Goal: Use online tool/utility: Utilize a website feature to perform a specific function

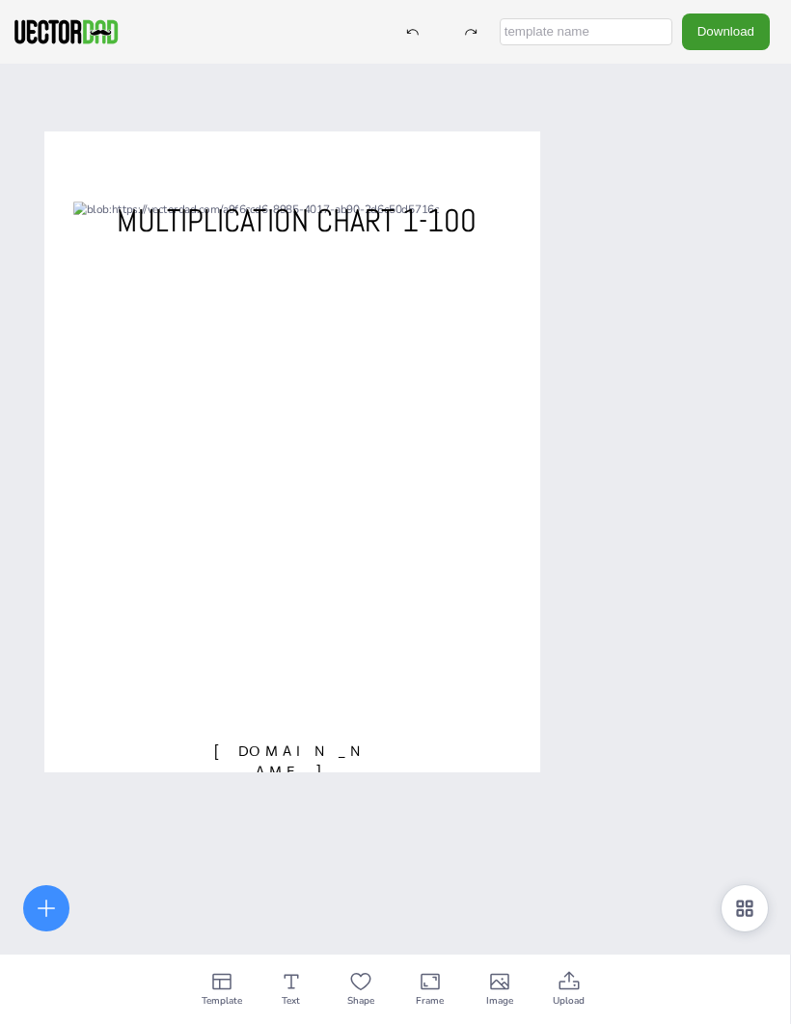
click at [755, 676] on icon at bounding box center [744, 908] width 23 height 23
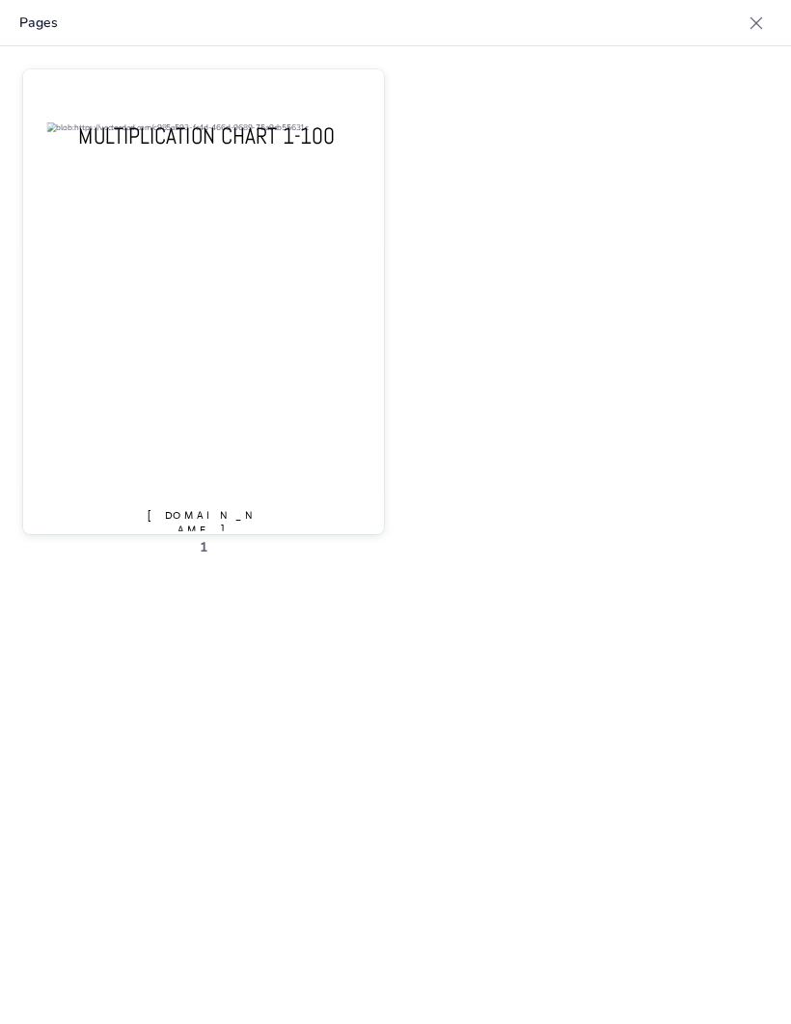
click at [292, 475] on div at bounding box center [203, 315] width 361 height 492
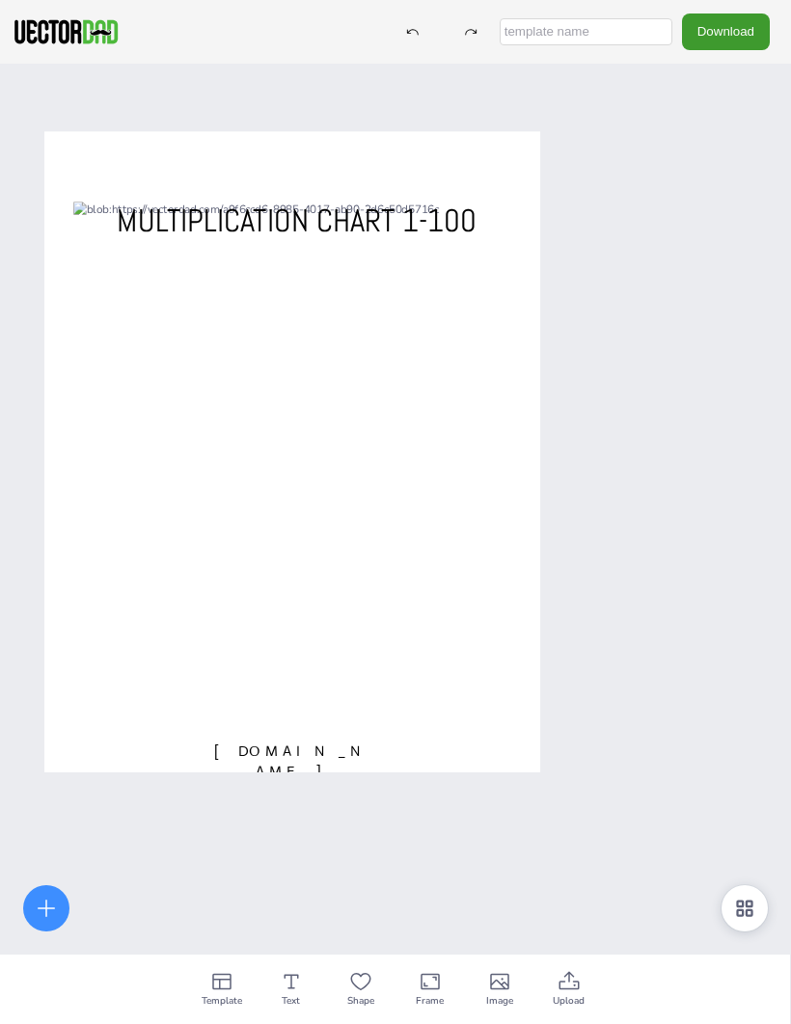
click at [60, 676] on div at bounding box center [46, 908] width 46 height 46
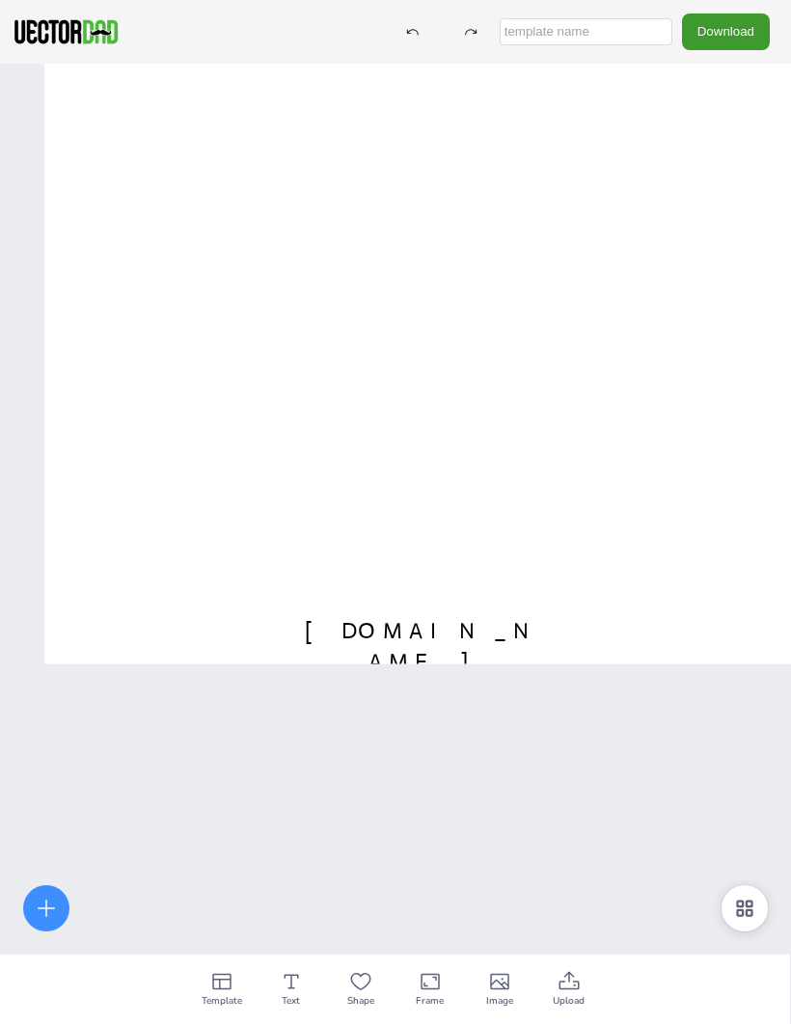
click at [422, 10] on div "Download" at bounding box center [395, 32] width 791 height 64
click at [421, 10] on div "Download" at bounding box center [395, 32] width 791 height 64
click at [420, 35] on icon at bounding box center [413, 32] width 14 height 14
click at [420, 32] on icon at bounding box center [413, 32] width 14 height 14
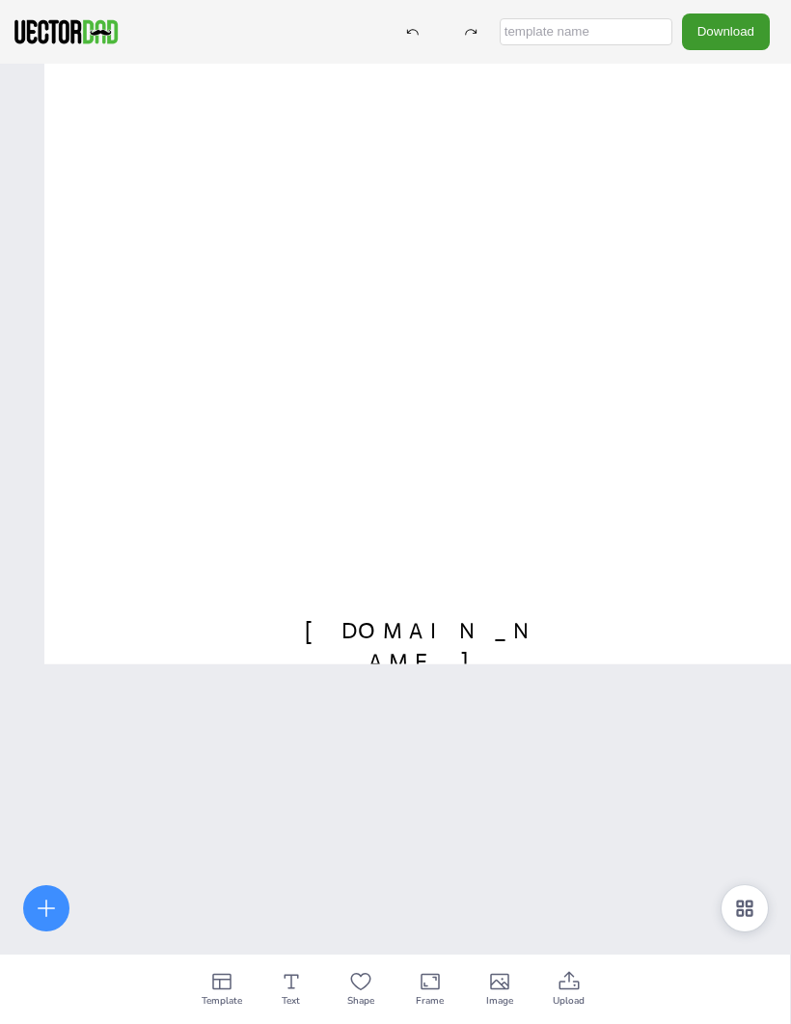
click at [430, 47] on div at bounding box center [412, 31] width 35 height 35
click at [430, 45] on div at bounding box center [412, 31] width 35 height 35
click at [476, 42] on div "Download" at bounding box center [581, 32] width 395 height 36
click at [425, 35] on div at bounding box center [412, 31] width 35 height 35
click at [424, 33] on div at bounding box center [412, 31] width 35 height 35
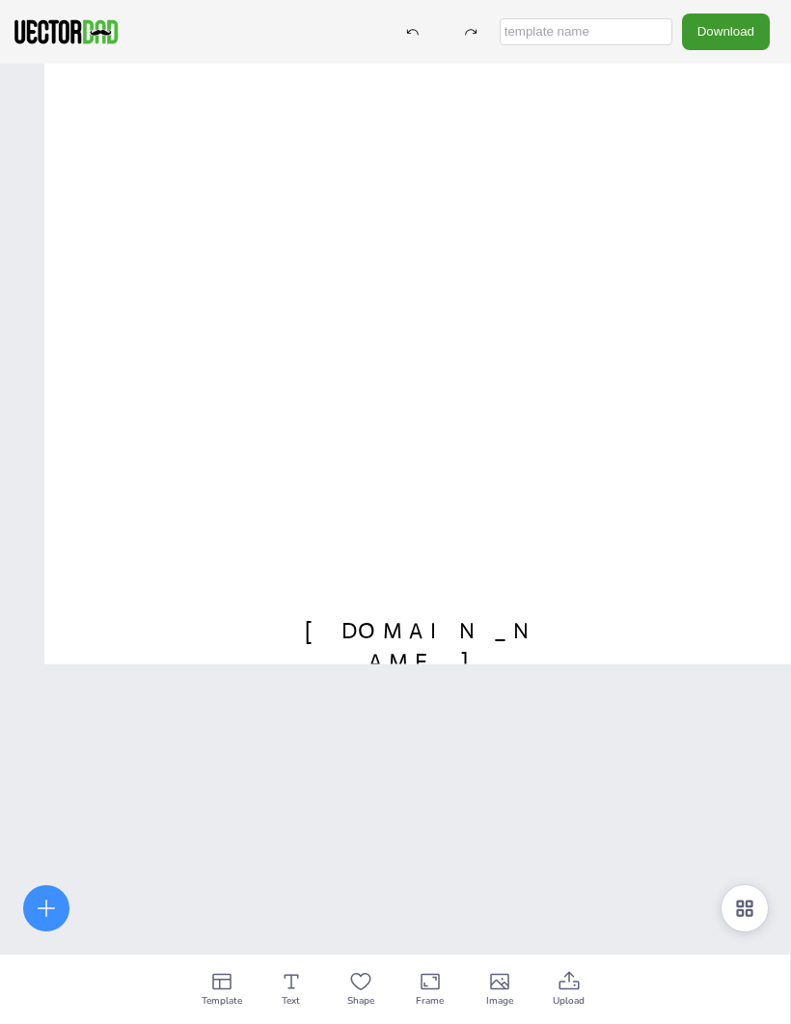
click at [420, 33] on icon at bounding box center [413, 32] width 14 height 14
click at [430, 34] on div at bounding box center [412, 31] width 35 height 35
click at [430, 37] on div at bounding box center [412, 31] width 35 height 35
click at [454, 43] on div "Download" at bounding box center [581, 32] width 395 height 36
click at [430, 37] on div at bounding box center [412, 31] width 35 height 35
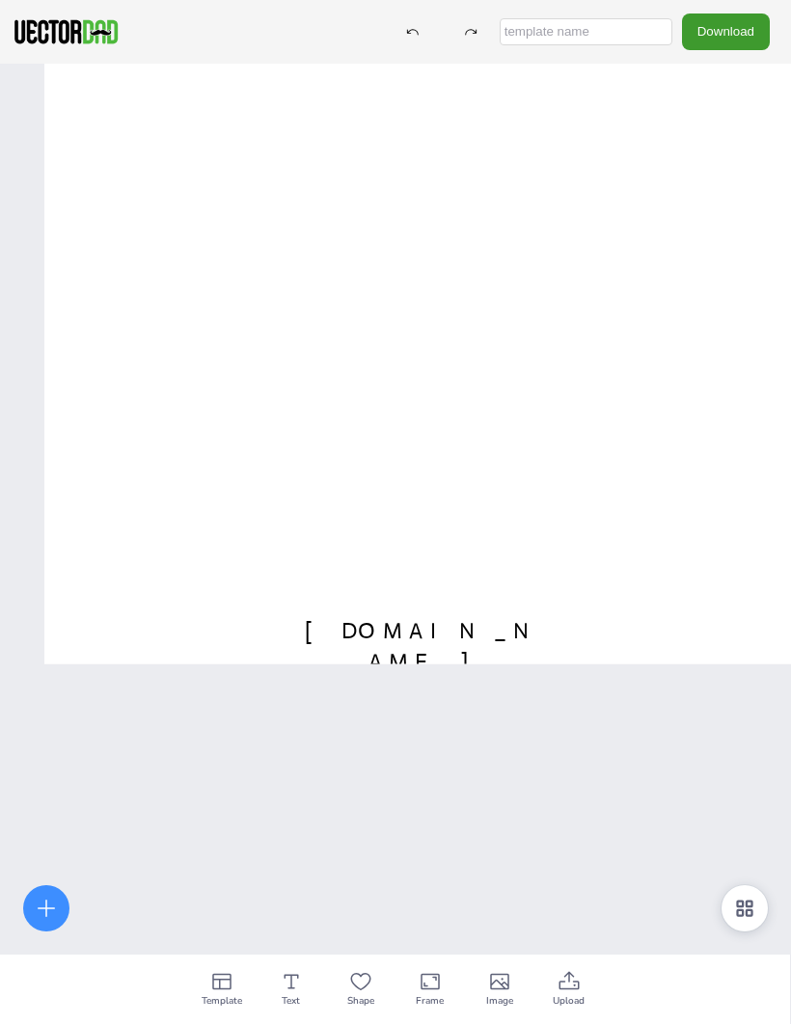
click at [430, 30] on div at bounding box center [412, 31] width 35 height 35
click at [763, 676] on div at bounding box center [744, 908] width 46 height 46
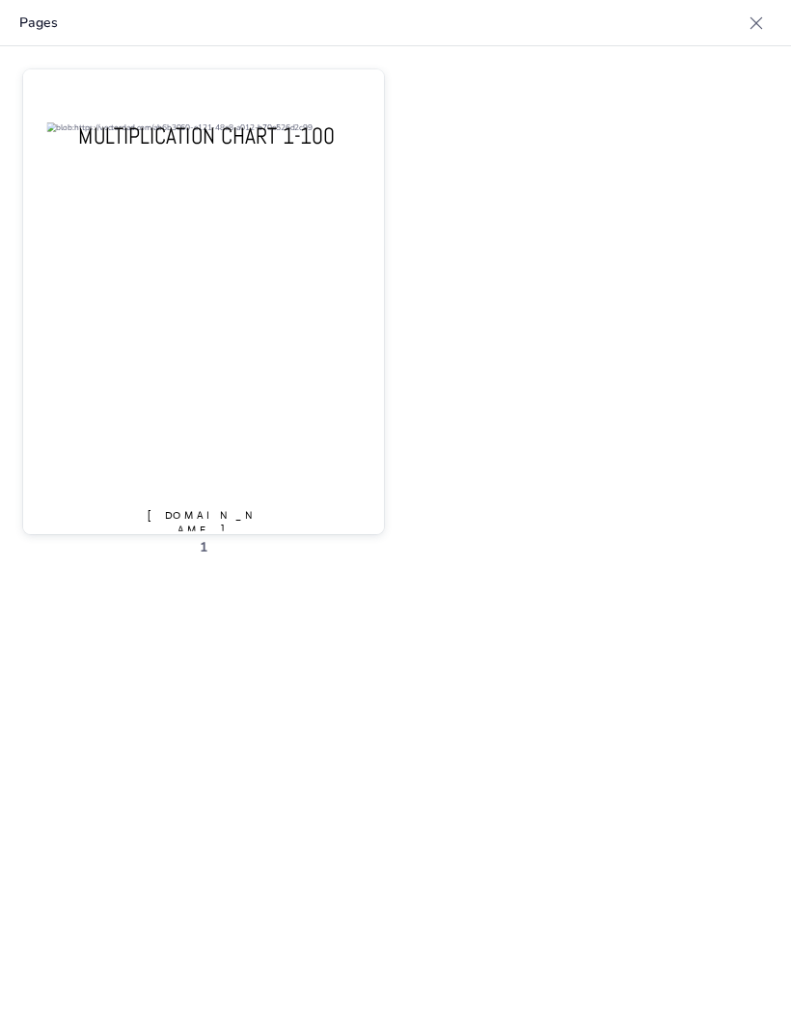
click at [291, 436] on div at bounding box center [203, 315] width 361 height 492
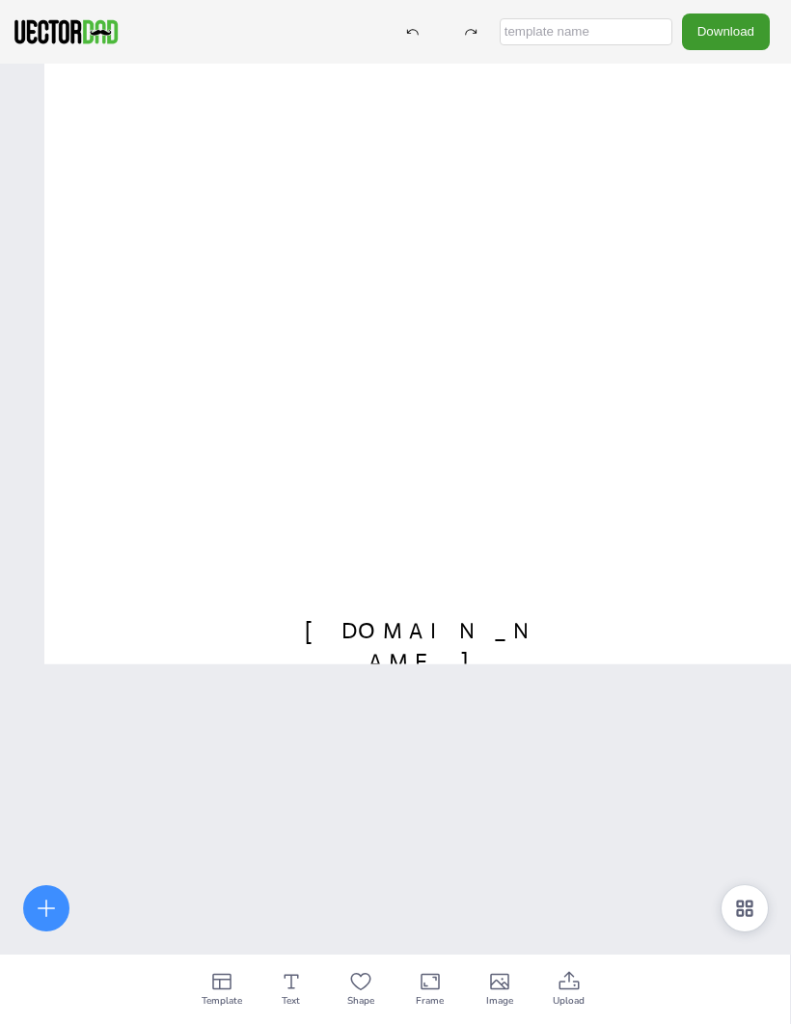
click at [450, 676] on div "Frame" at bounding box center [429, 989] width 69 height 69
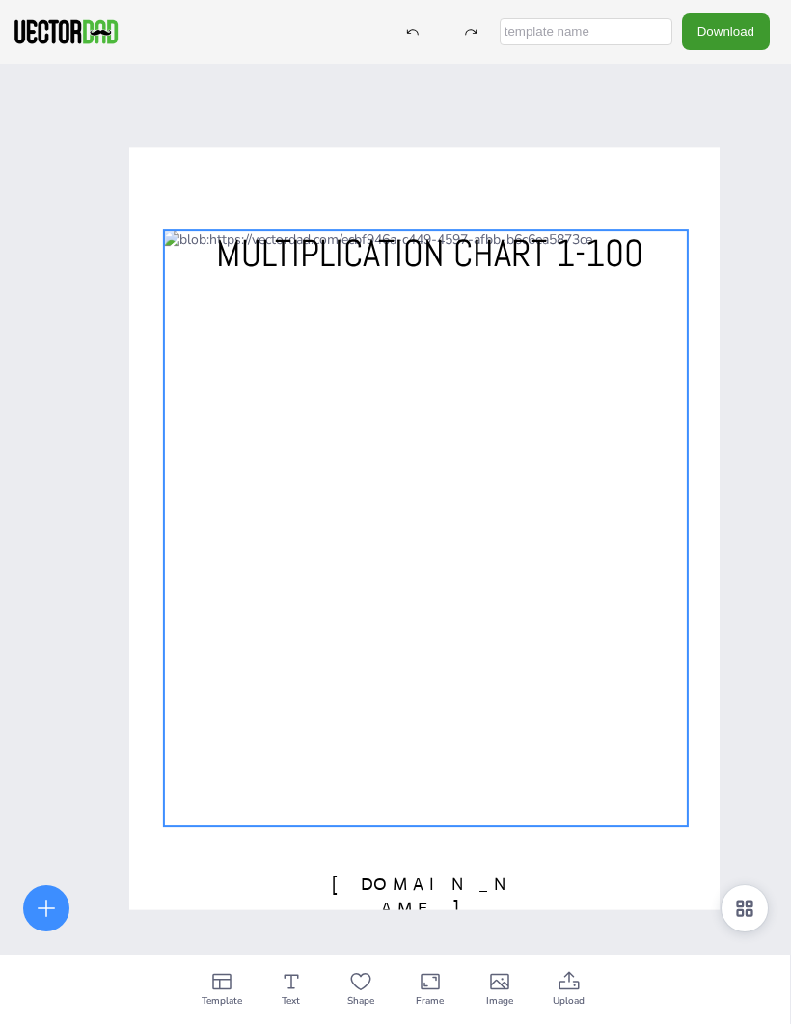
click at [696, 660] on div at bounding box center [424, 529] width 590 height 763
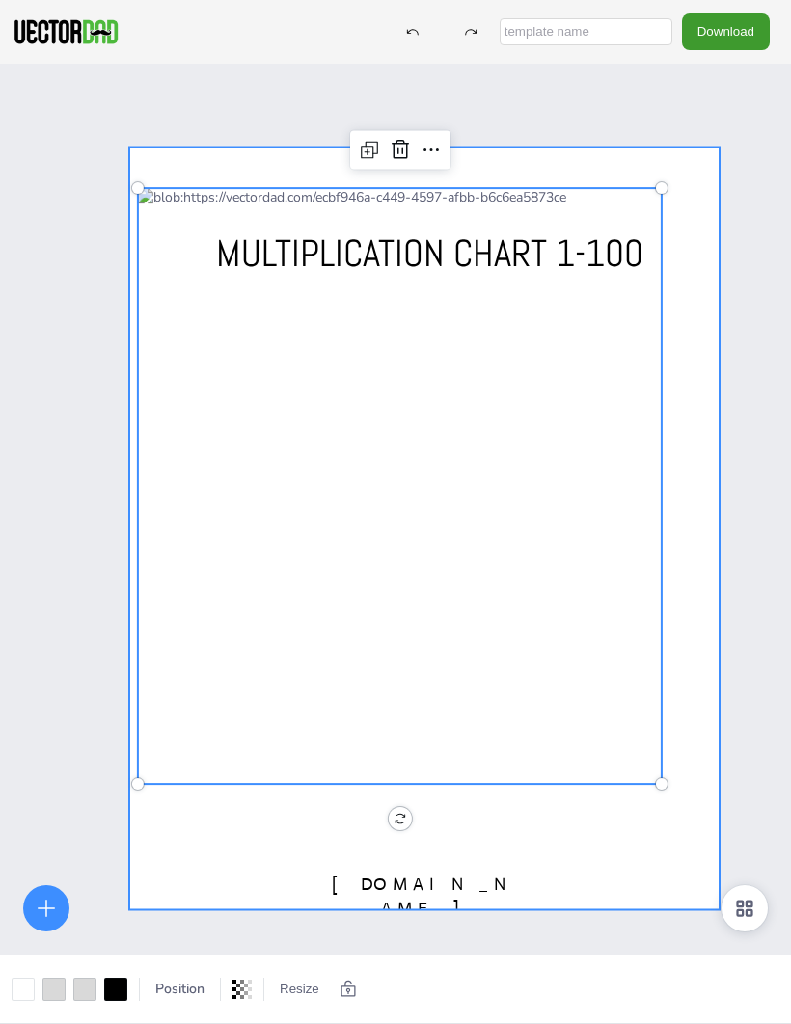
click at [725, 659] on div "[DOMAIN_NAME] MULTIPLICATION CHART 1-100" at bounding box center [395, 576] width 791 height 1024
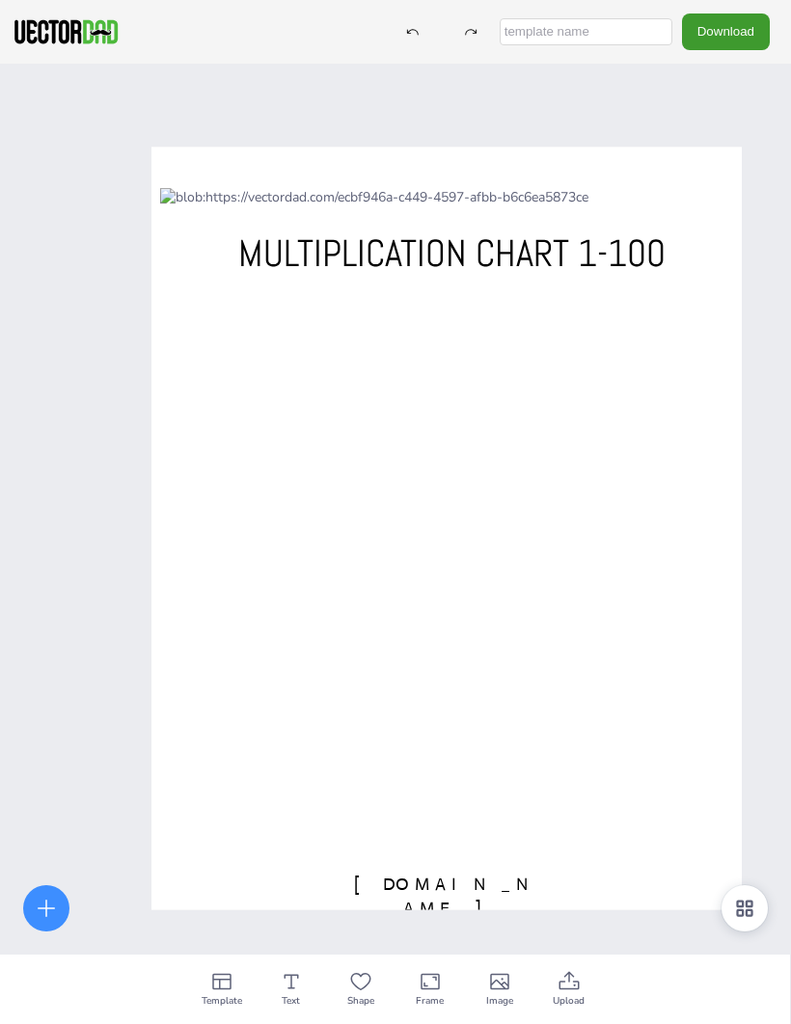
click at [623, 658] on div at bounding box center [422, 486] width 524 height 596
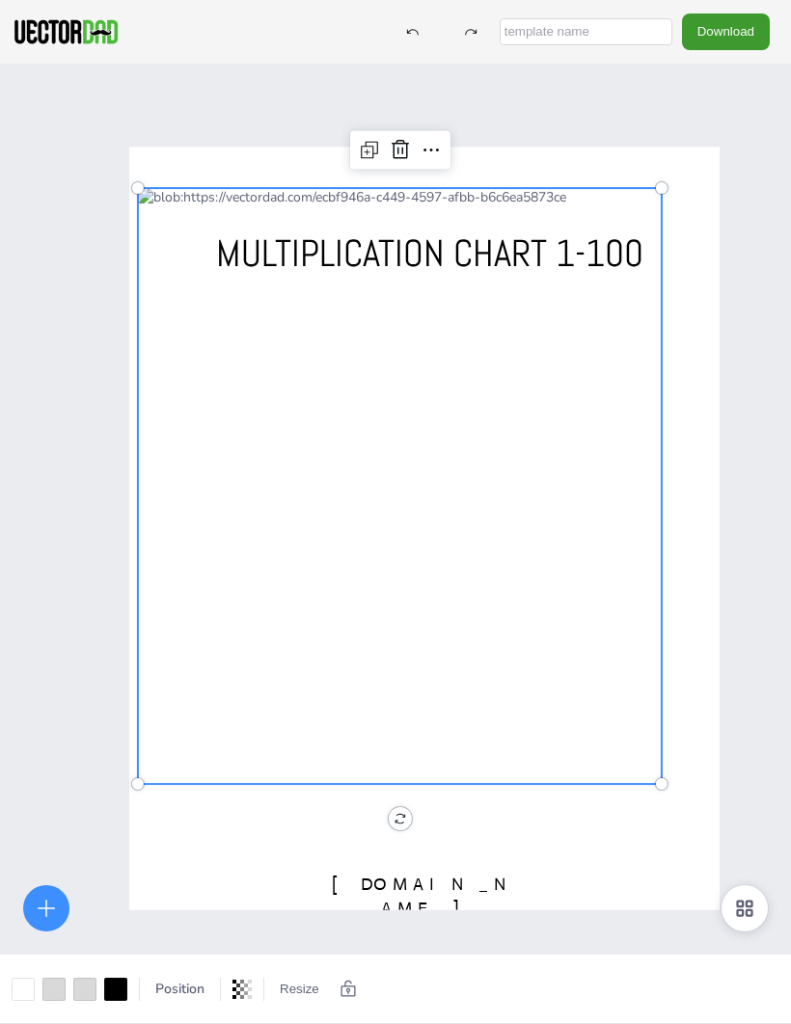
click at [622, 657] on div at bounding box center [400, 486] width 524 height 596
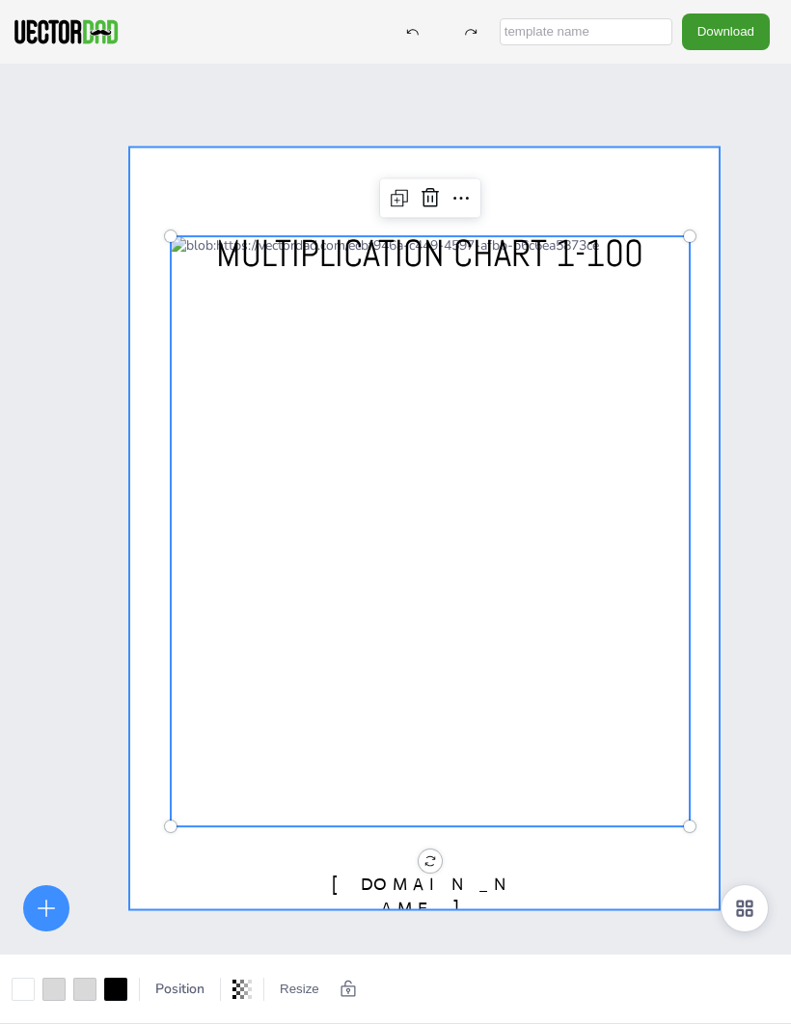
click at [699, 181] on div at bounding box center [424, 529] width 590 height 763
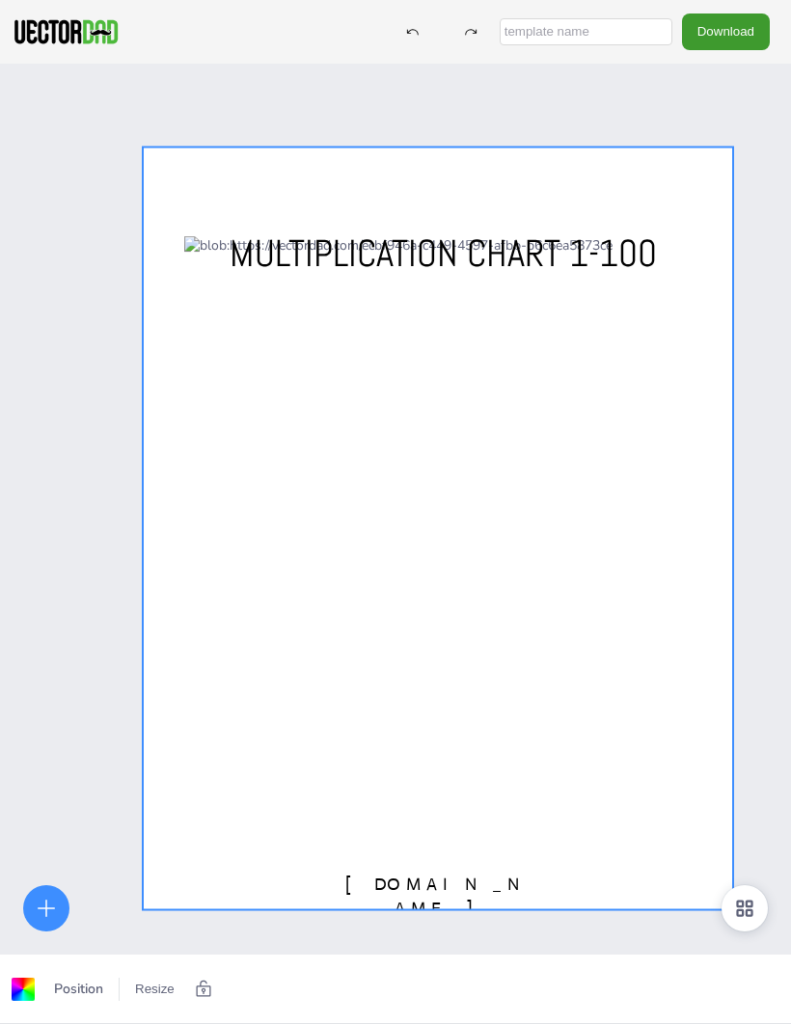
click at [718, 161] on div at bounding box center [438, 529] width 590 height 763
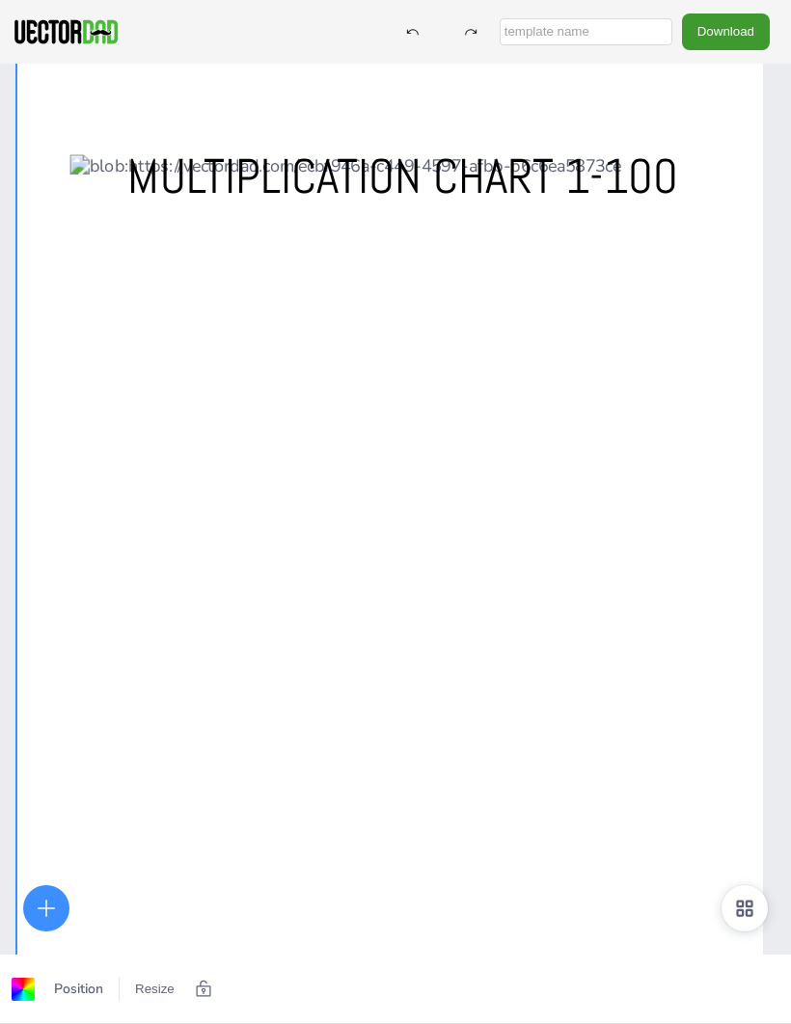
click at [642, 553] on div at bounding box center [403, 534] width 668 height 760
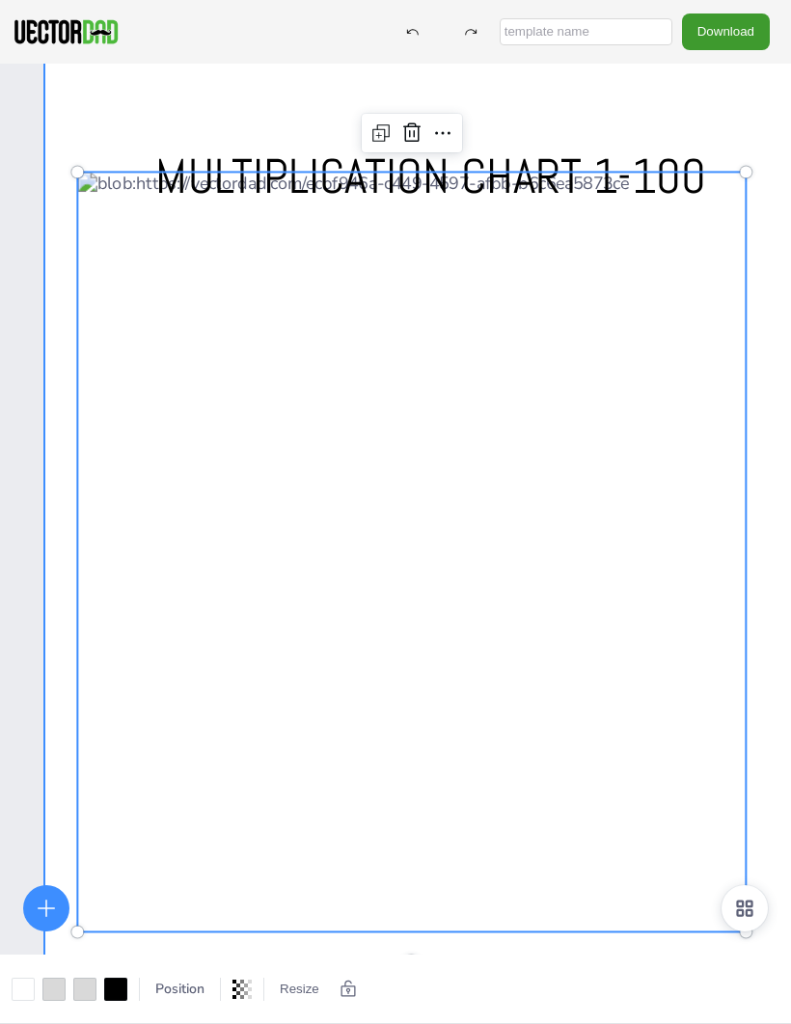
click at [729, 132] on div at bounding box center [424, 531] width 760 height 982
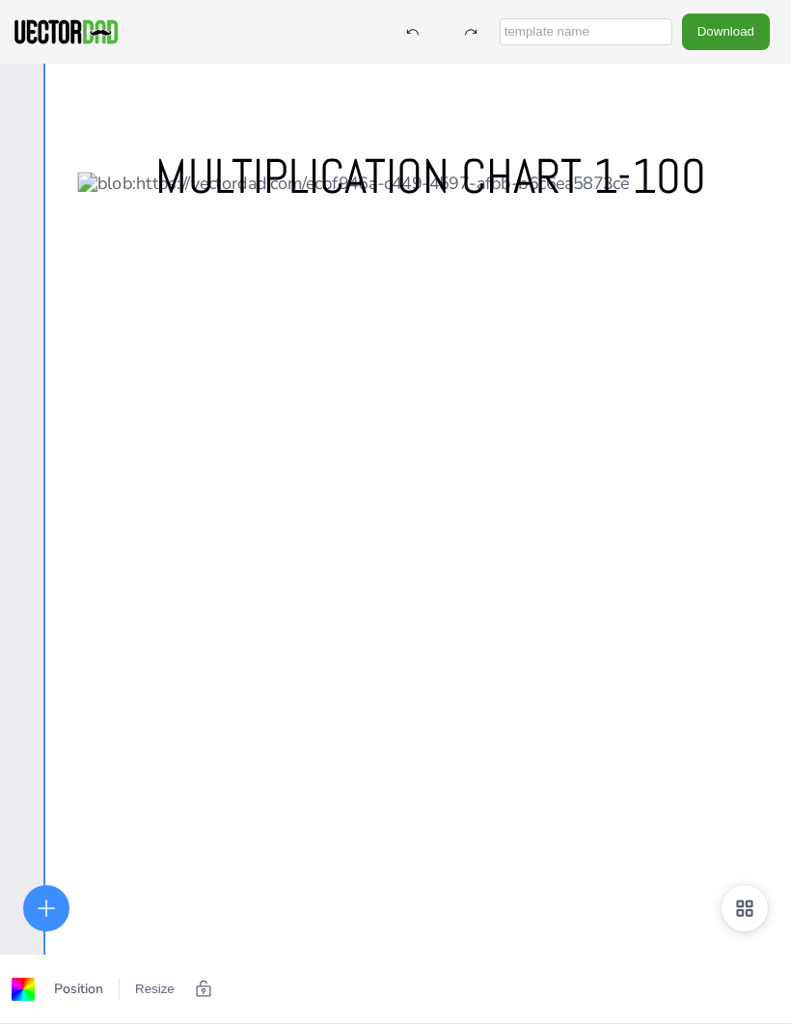
click at [749, 130] on div at bounding box center [424, 531] width 760 height 982
click at [748, 130] on div at bounding box center [424, 531] width 760 height 982
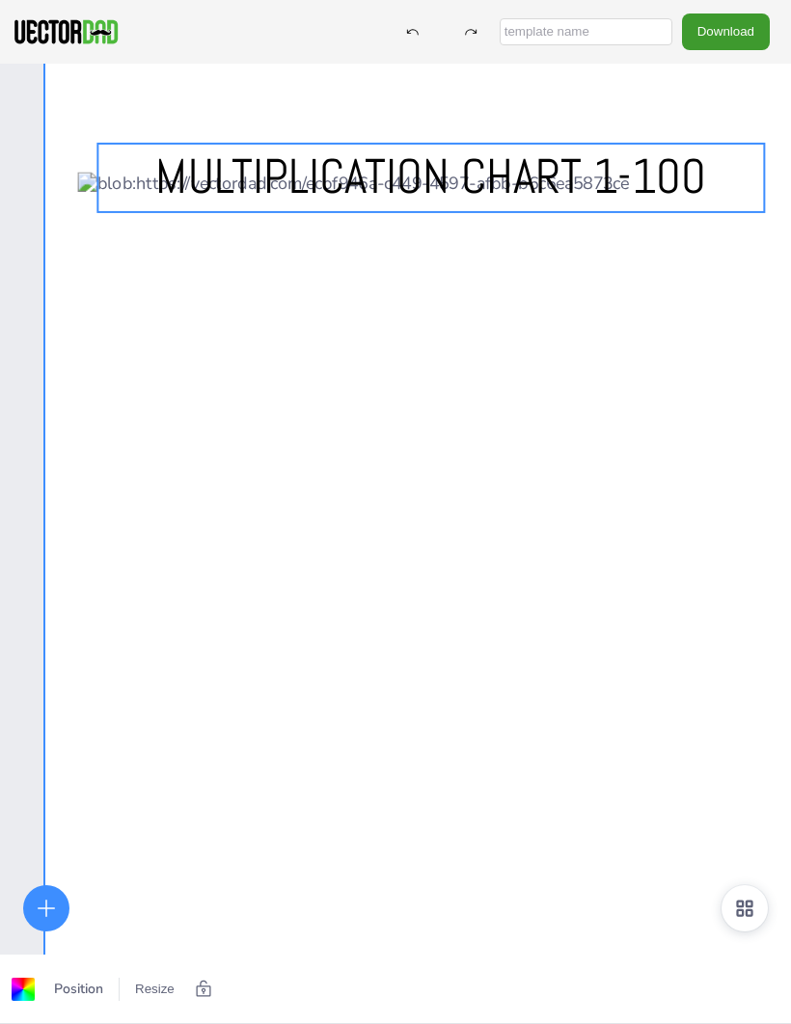
click at [717, 177] on p "MULTIPLICATION CHART 1-100" at bounding box center [430, 178] width 666 height 68
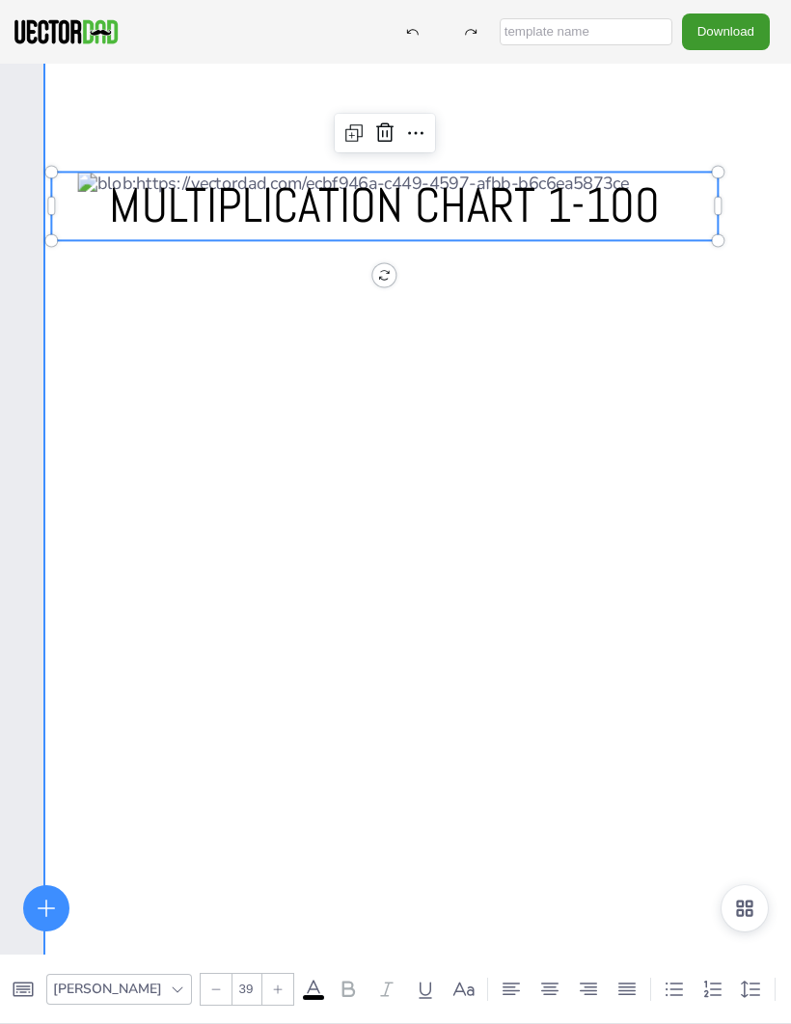
click at [73, 116] on div at bounding box center [424, 531] width 760 height 982
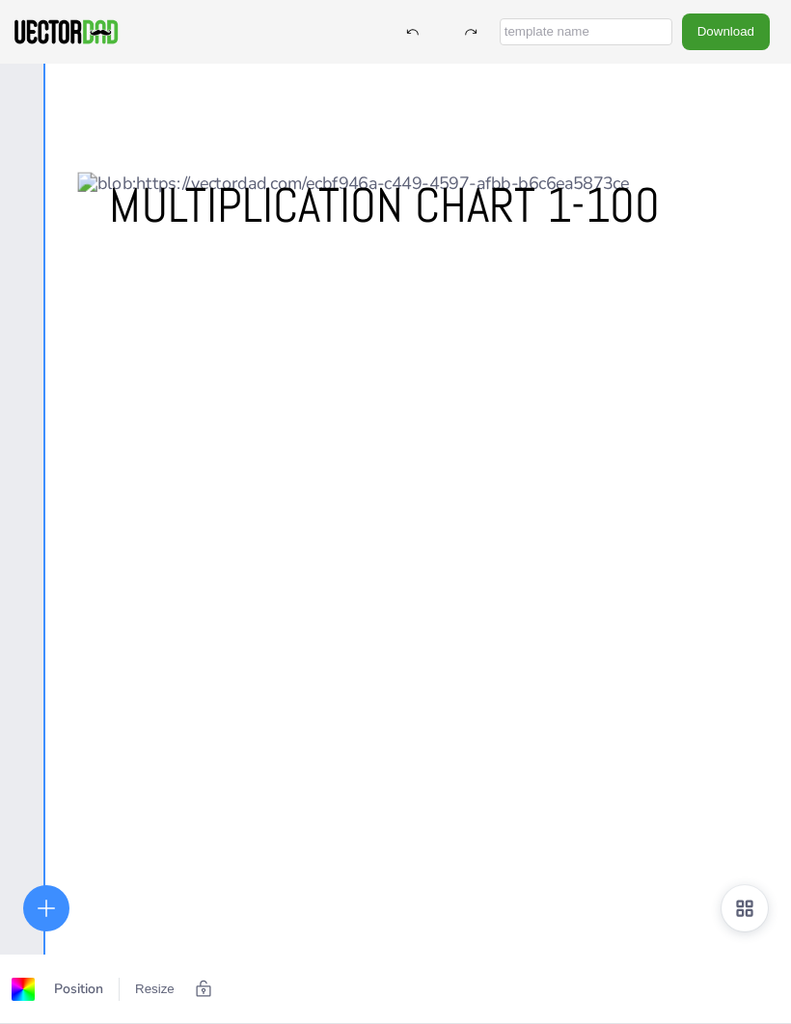
click at [73, 115] on div at bounding box center [424, 531] width 760 height 982
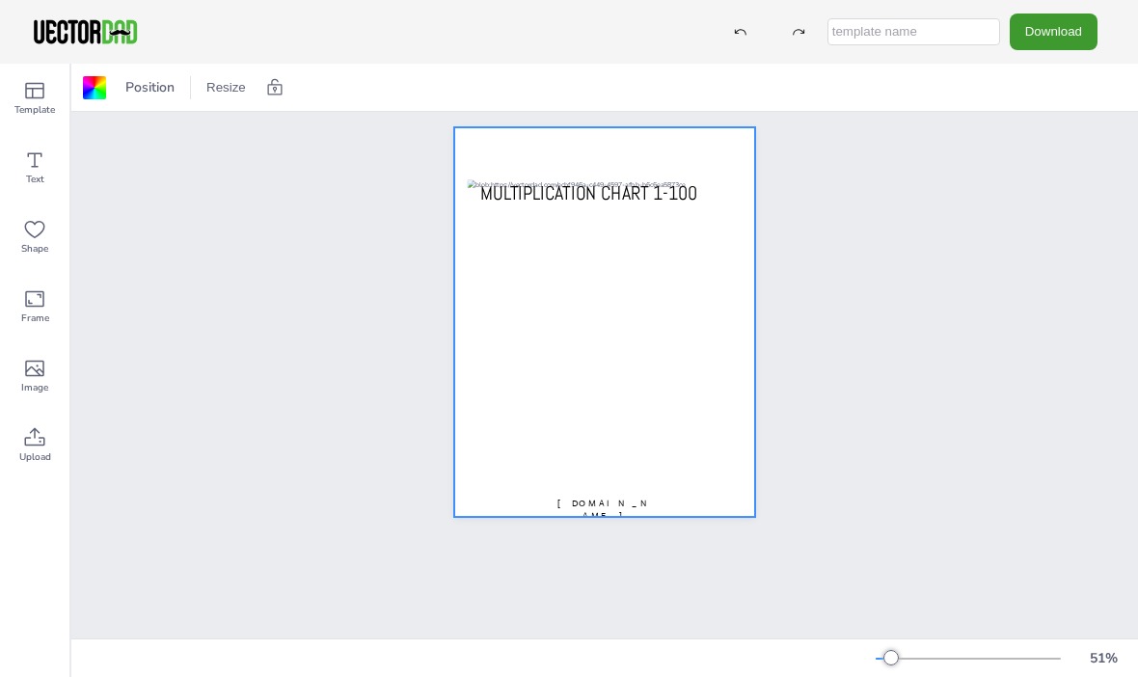
click at [749, 142] on div at bounding box center [604, 321] width 301 height 389
click at [747, 146] on div at bounding box center [604, 321] width 301 height 389
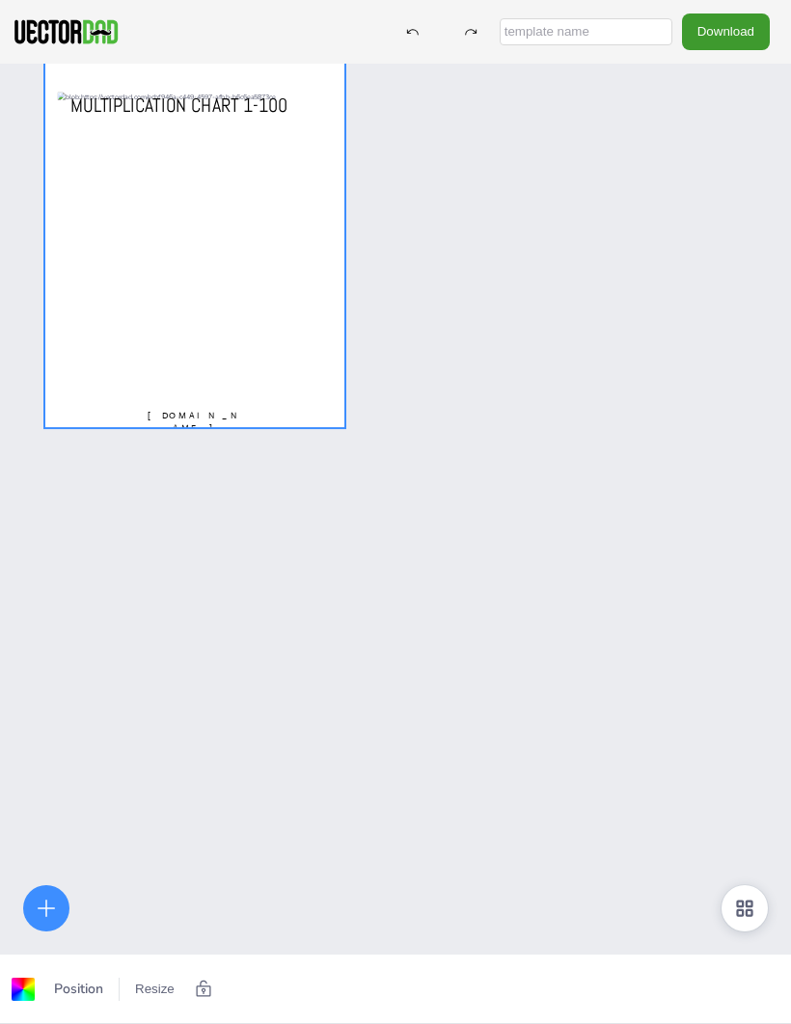
click at [207, 997] on icon at bounding box center [203, 989] width 19 height 19
click at [81, 991] on div at bounding box center [93, 989] width 27 height 31
click at [159, 991] on button "Resize" at bounding box center [154, 989] width 55 height 31
click at [238, 987] on li "A4 (8.25in x 11.75in)" at bounding box center [208, 981] width 162 height 38
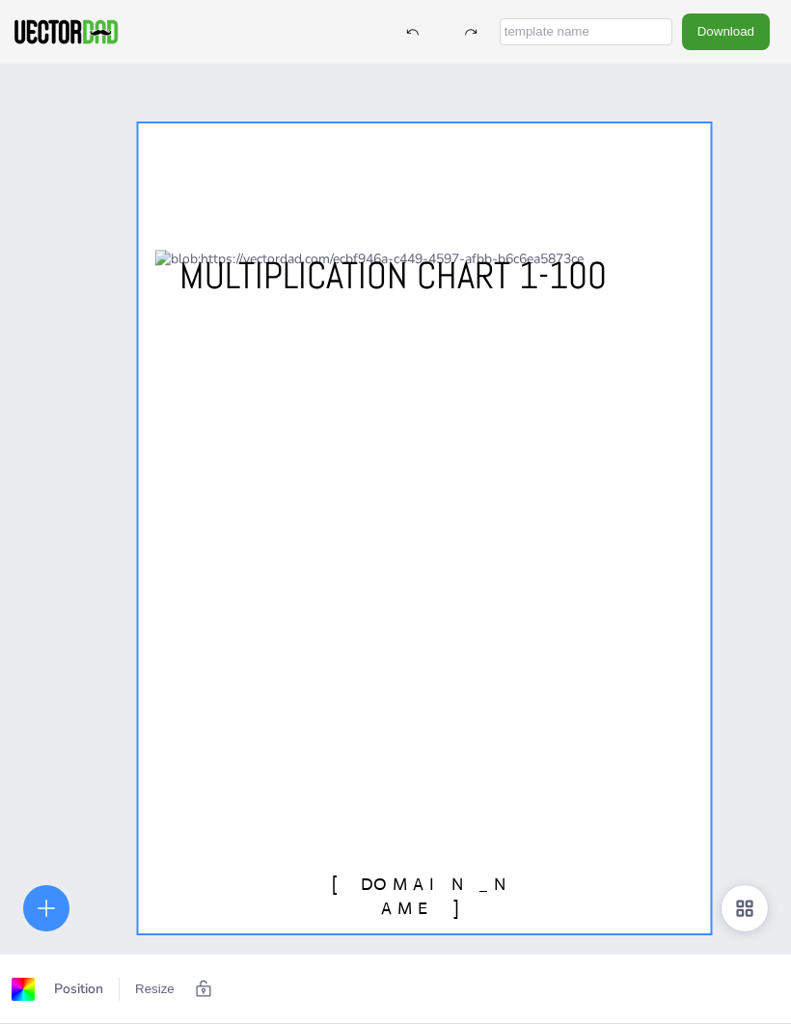
click at [757, 272] on div "vectordad.com MULTIPLICATION CHART 1-100" at bounding box center [395, 576] width 791 height 1024
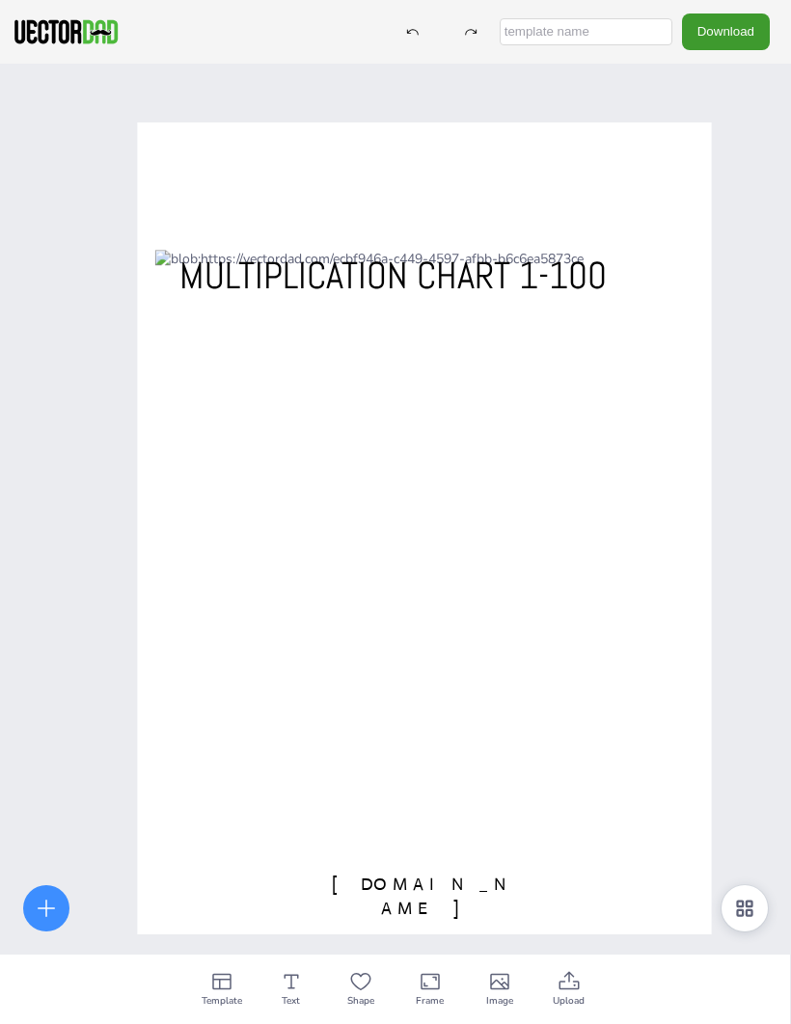
click at [677, 164] on div at bounding box center [425, 528] width 574 height 812
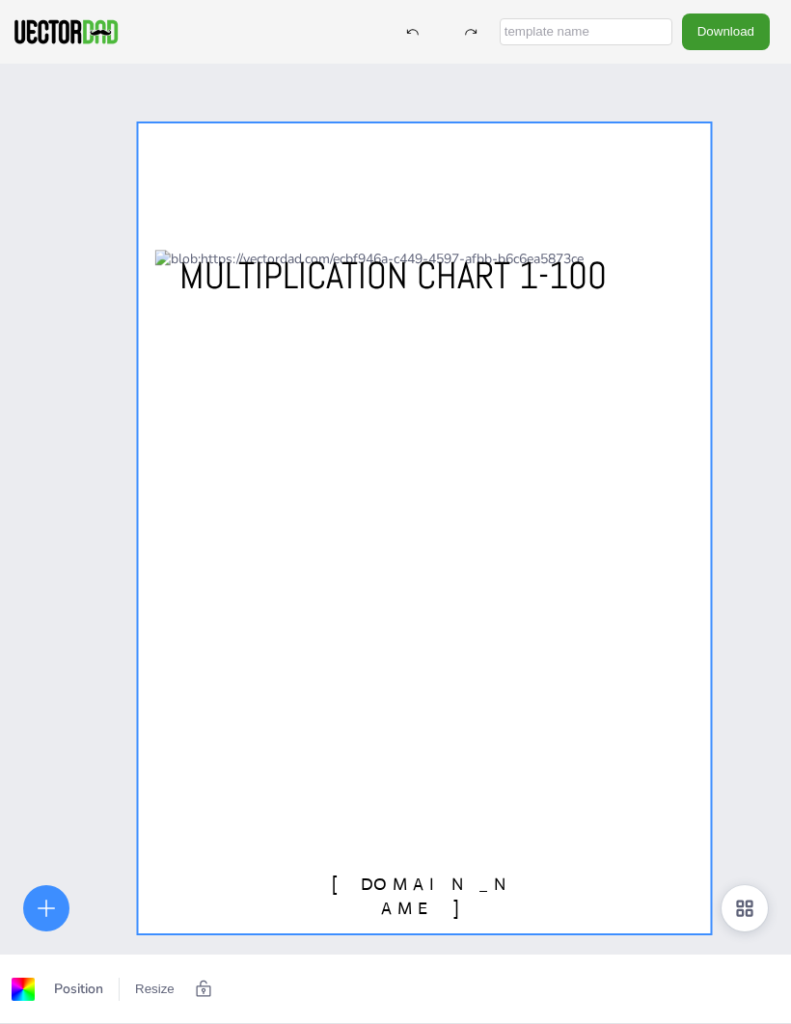
click at [704, 139] on div at bounding box center [425, 528] width 574 height 812
click at [657, 174] on div at bounding box center [425, 528] width 574 height 812
click at [640, 181] on div at bounding box center [425, 528] width 574 height 812
click at [639, 181] on div at bounding box center [425, 528] width 574 height 812
click at [656, 191] on div at bounding box center [425, 528] width 574 height 812
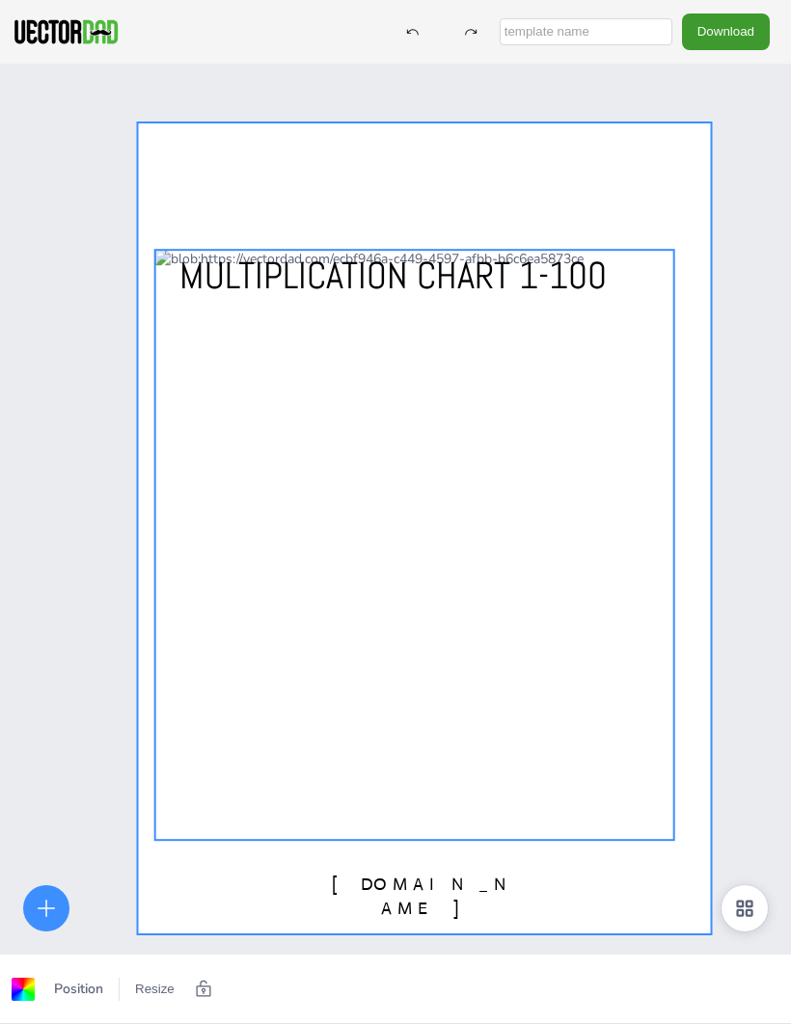
click at [597, 515] on div at bounding box center [414, 545] width 519 height 590
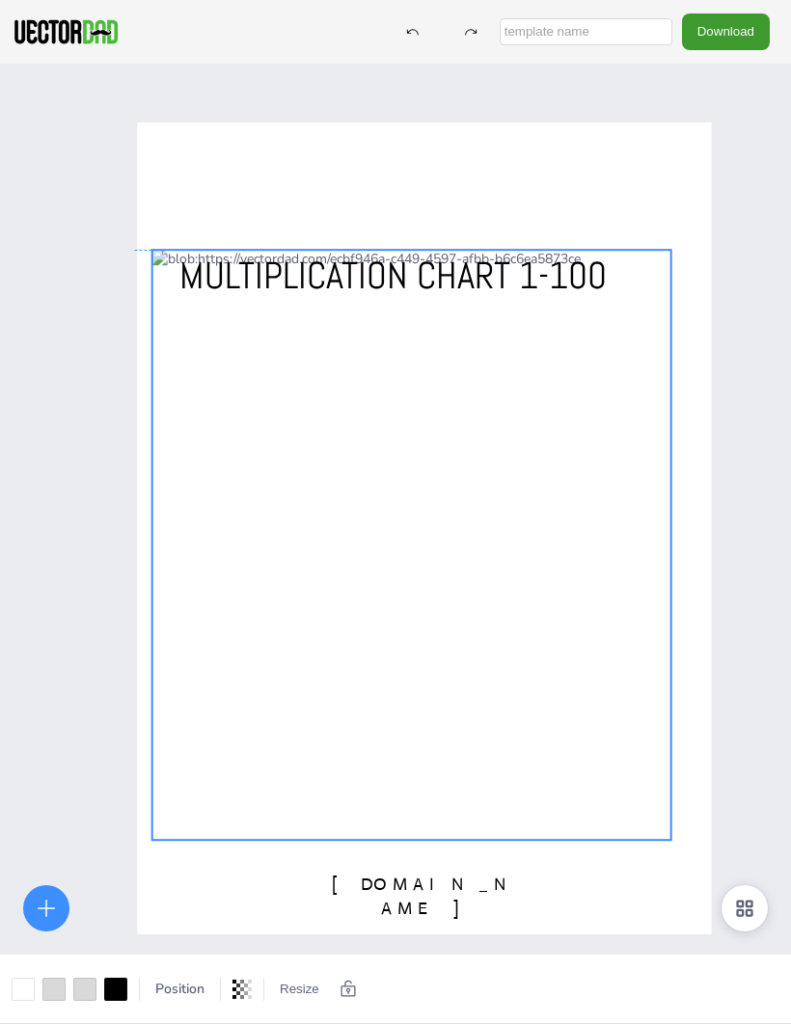
click at [610, 536] on div at bounding box center [411, 545] width 519 height 590
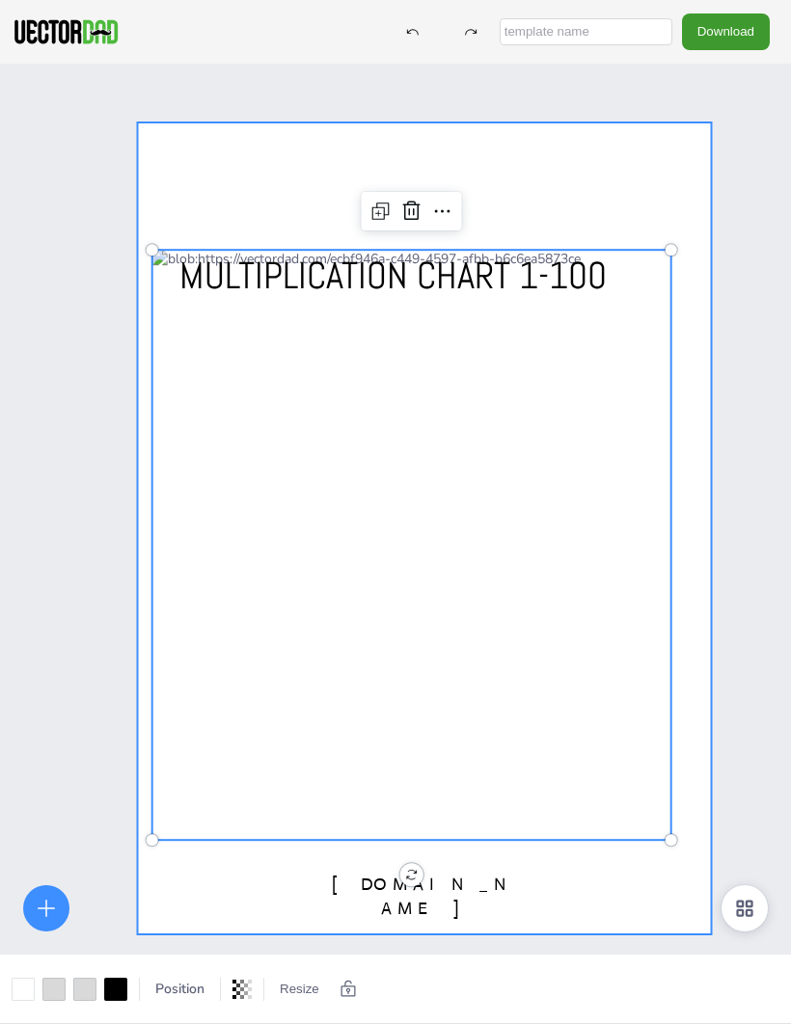
click at [609, 178] on div at bounding box center [425, 528] width 574 height 812
click at [609, 177] on div at bounding box center [425, 528] width 574 height 812
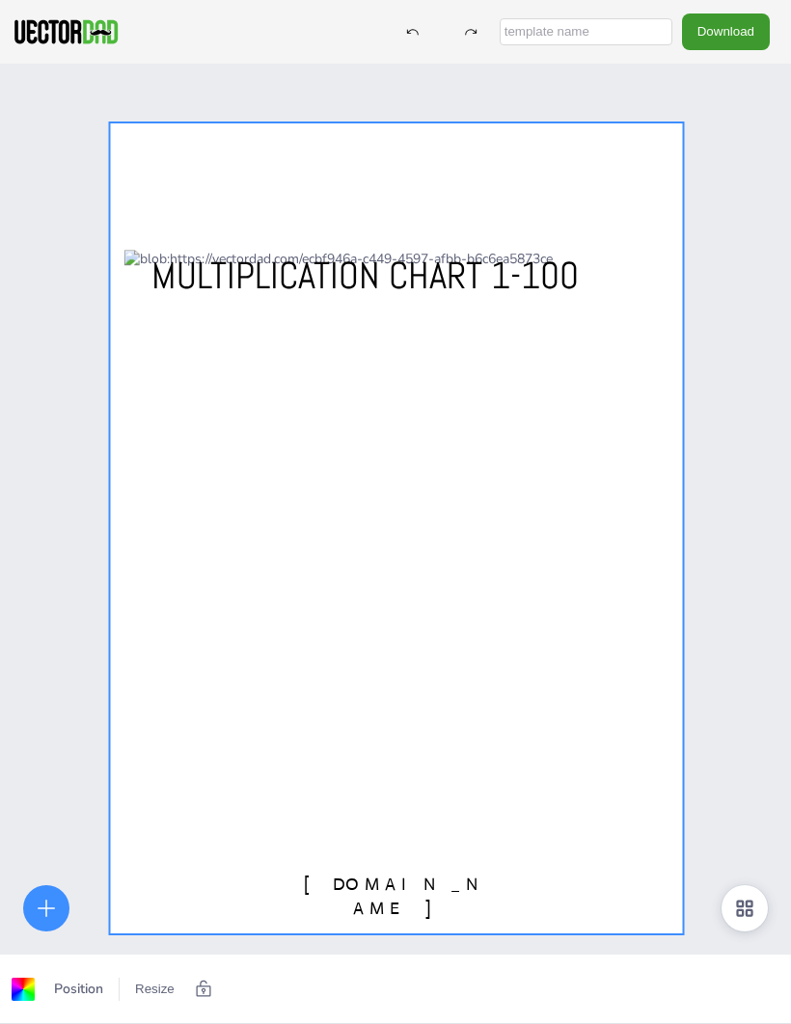
click at [662, 182] on div at bounding box center [397, 528] width 574 height 812
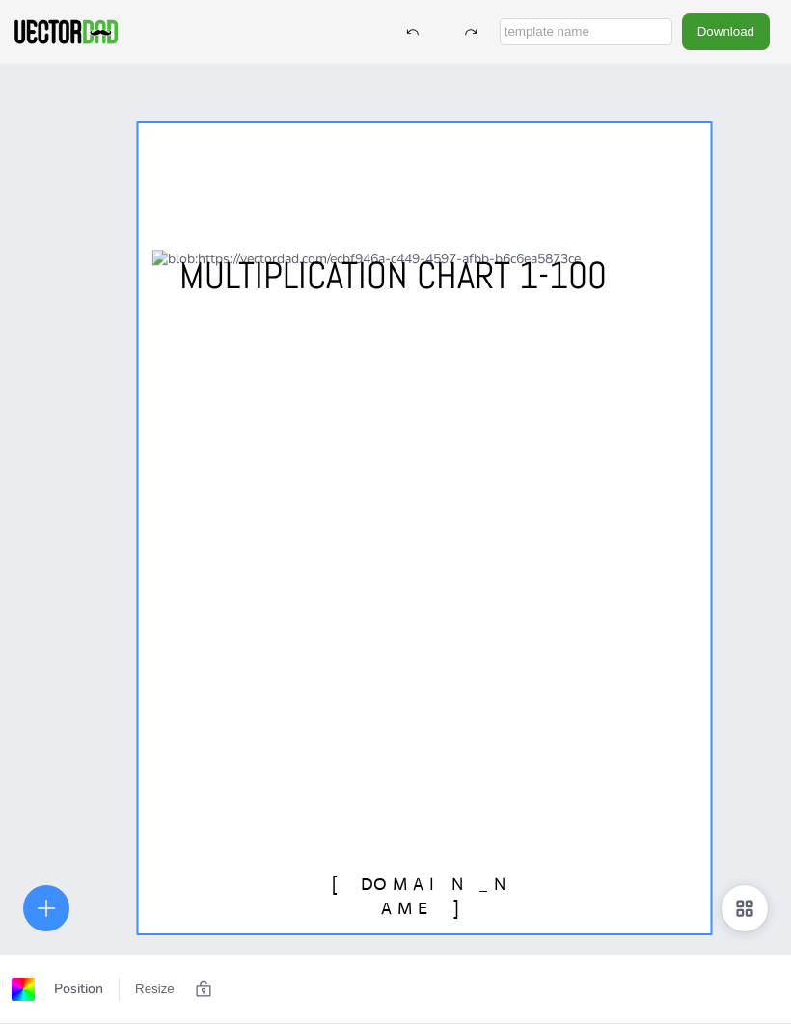
click at [215, 128] on div at bounding box center [425, 528] width 574 height 812
click at [227, 181] on div at bounding box center [425, 528] width 574 height 812
click at [157, 128] on div at bounding box center [425, 528] width 574 height 812
click at [156, 128] on div at bounding box center [425, 528] width 574 height 812
click at [161, 120] on div "vectordad.com MULTIPLICATION CHART 1-100" at bounding box center [395, 576] width 791 height 1024
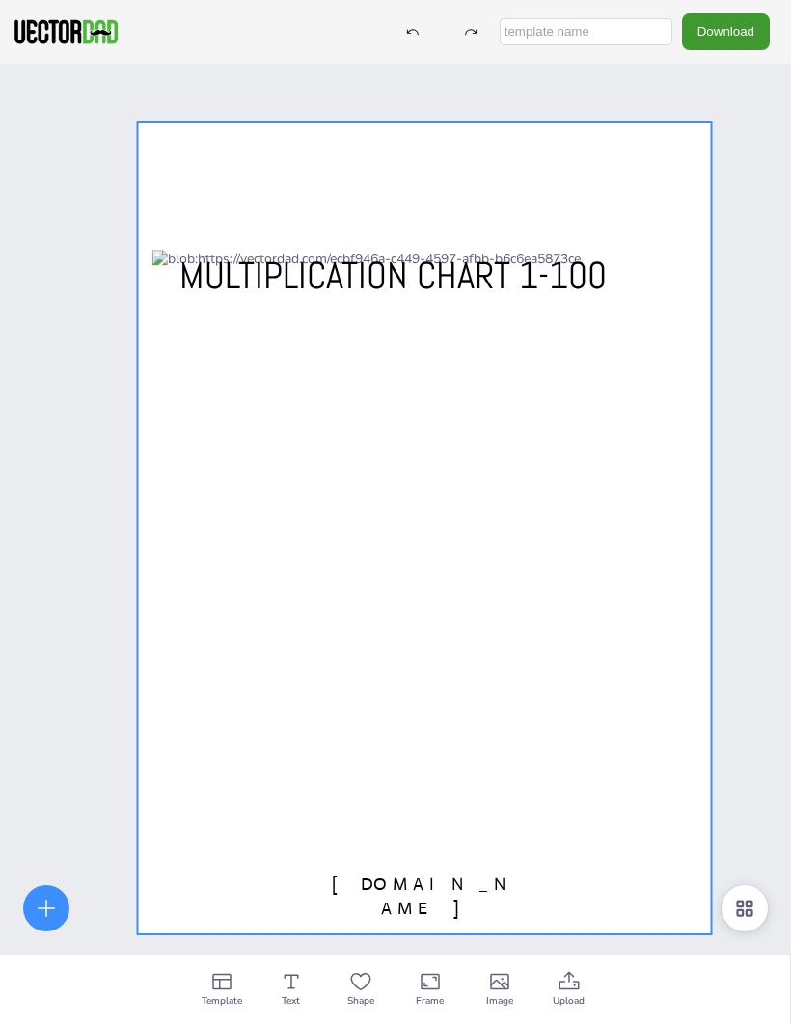
click at [216, 132] on div at bounding box center [425, 528] width 574 height 812
click at [58, 550] on div "vectordad.com MULTIPLICATION CHART 1-100" at bounding box center [395, 576] width 791 height 1024
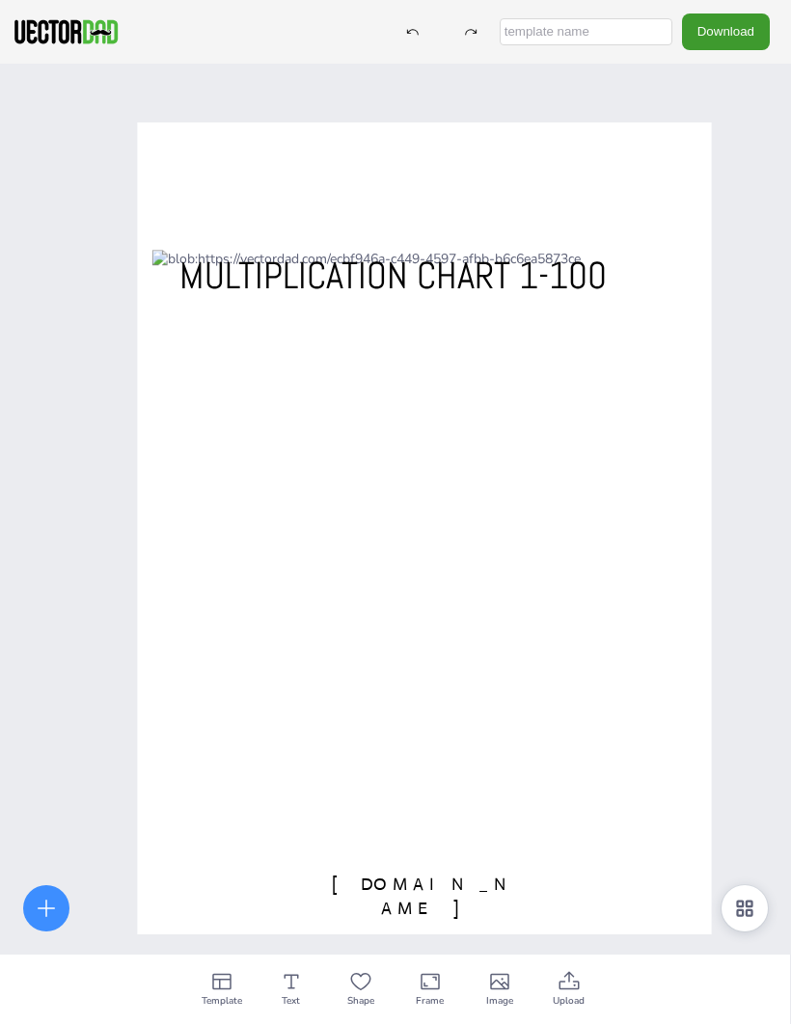
click at [63, 548] on div "vectordad.com MULTIPLICATION CHART 1-100" at bounding box center [395, 576] width 791 height 1024
click at [71, 539] on div "vectordad.com MULTIPLICATION CHART 1-100" at bounding box center [395, 576] width 791 height 1024
click at [69, 532] on div "vectordad.com MULTIPLICATION CHART 1-100" at bounding box center [395, 576] width 791 height 1024
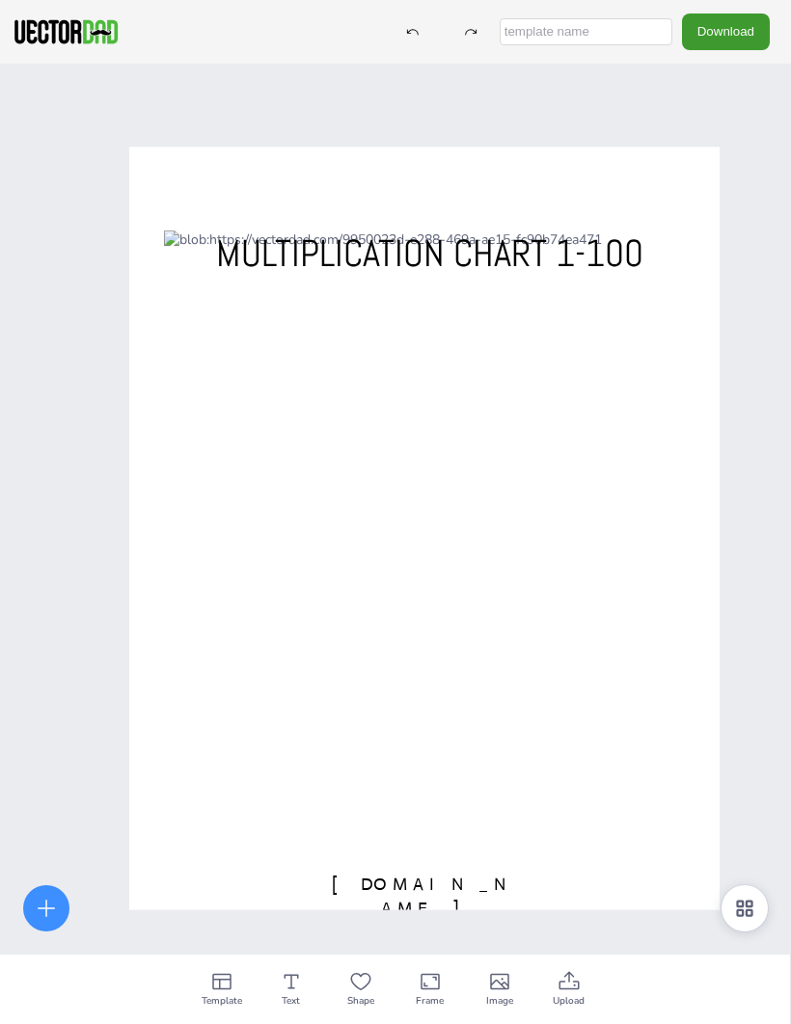
click at [751, 912] on icon at bounding box center [744, 908] width 16 height 16
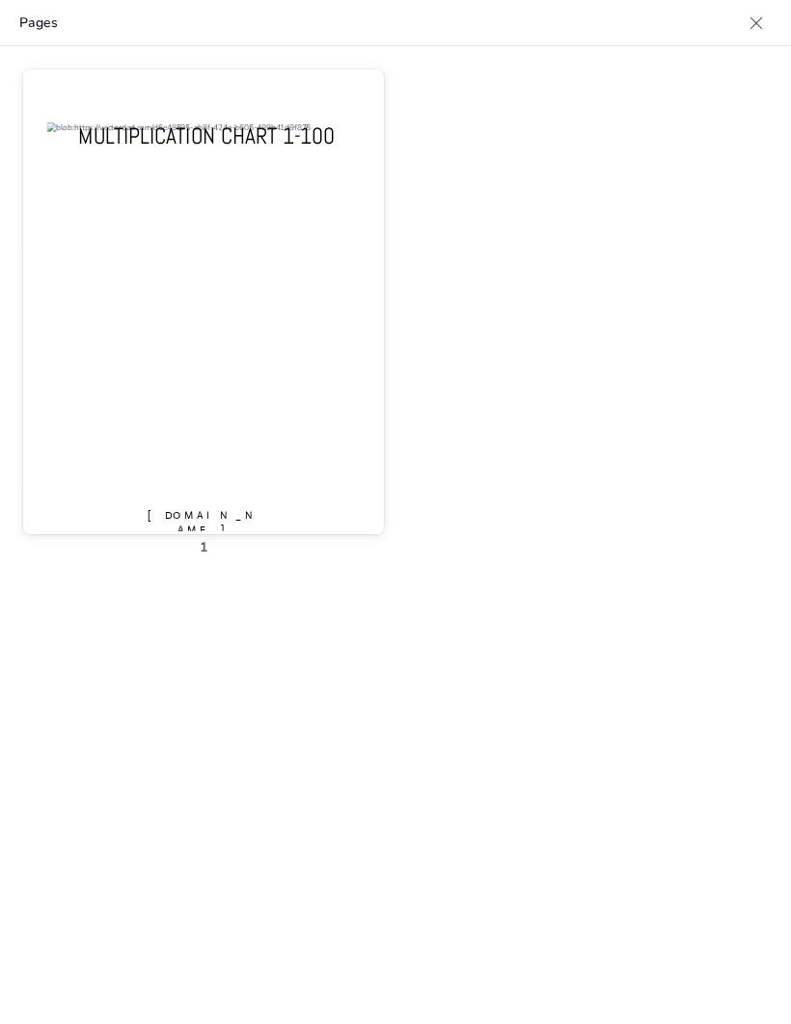
click at [178, 304] on div at bounding box center [203, 315] width 361 height 492
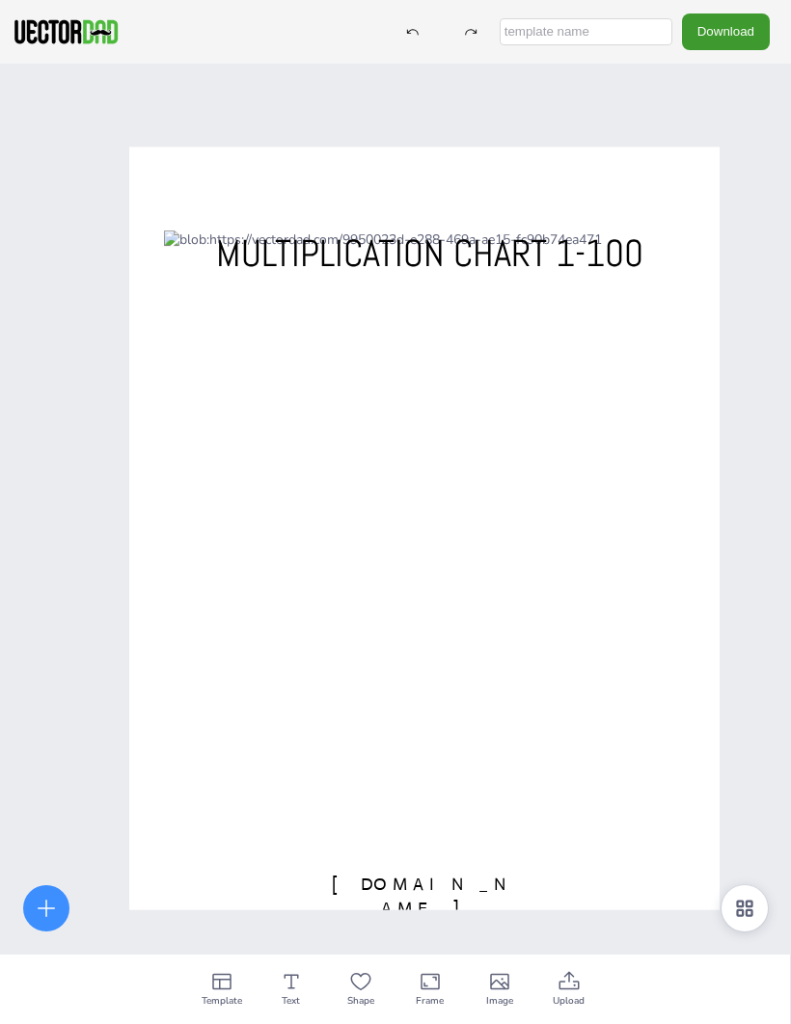
click at [430, 33] on div at bounding box center [412, 31] width 35 height 35
click at [219, 984] on icon at bounding box center [221, 982] width 19 height 16
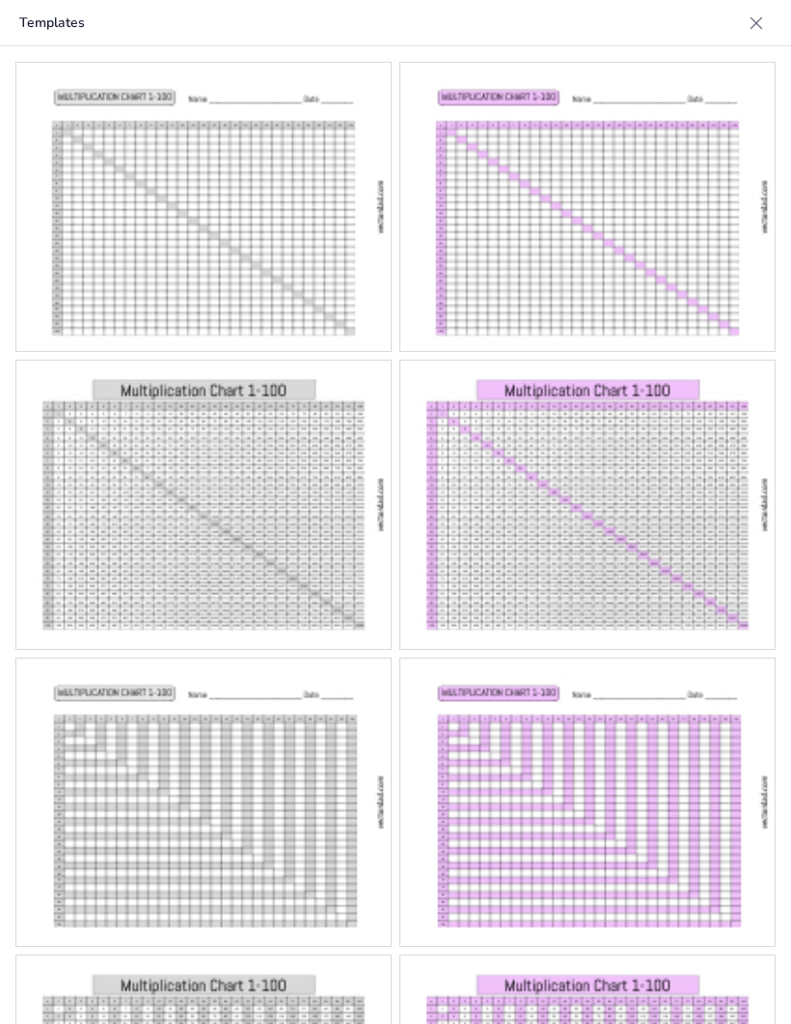
click at [722, 526] on img at bounding box center [587, 505] width 374 height 288
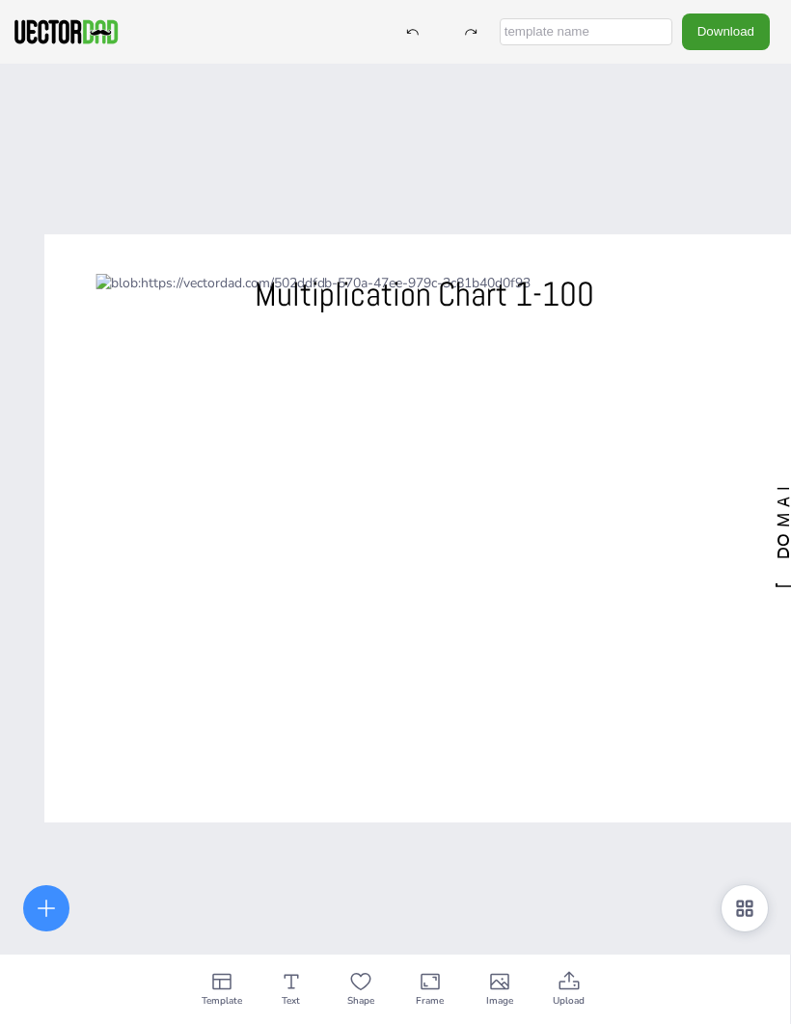
click at [374, 989] on div "Shape" at bounding box center [360, 989] width 69 height 69
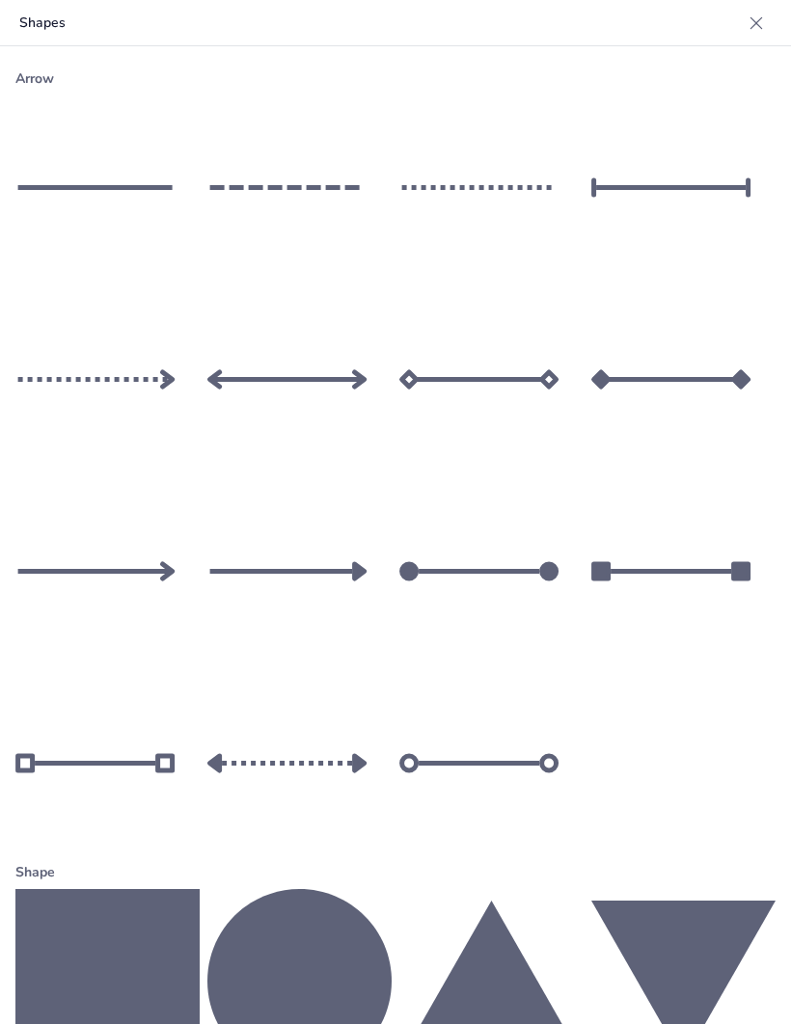
click at [388, 868] on div "Shape" at bounding box center [395, 872] width 760 height 34
click at [503, 773] on div at bounding box center [491, 763] width 184 height 184
